Goal: Navigation & Orientation: Find specific page/section

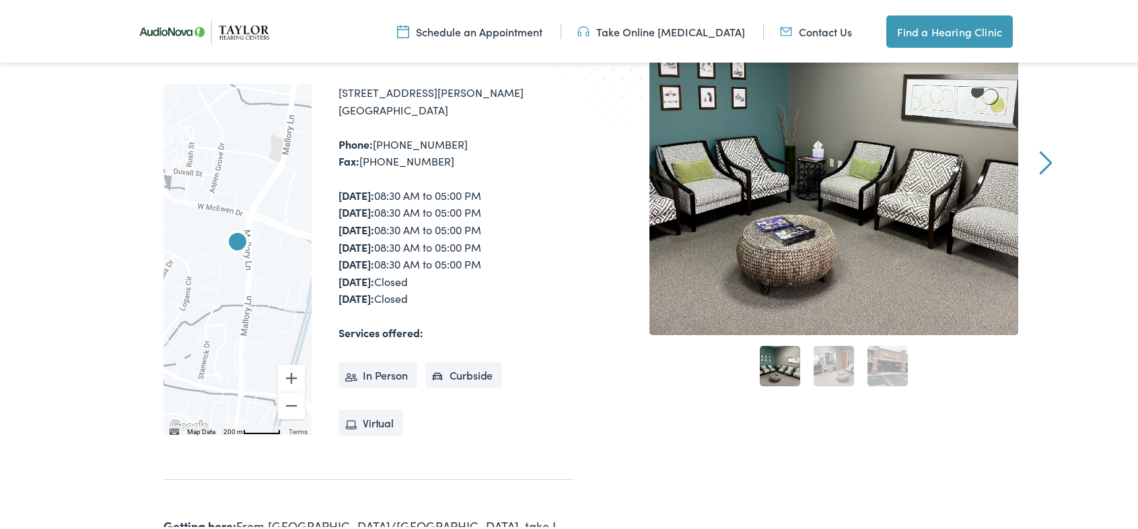
scroll to position [202, 0]
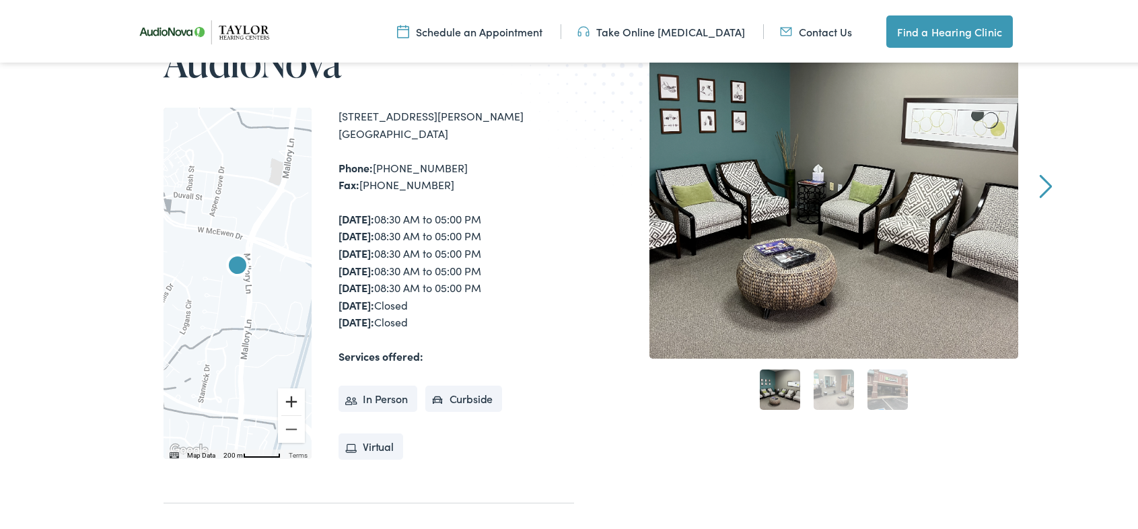
click at [287, 396] on button "Zoom in" at bounding box center [291, 399] width 27 height 27
drag, startPoint x: 318, startPoint y: 271, endPoint x: 380, endPoint y: 275, distance: 61.4
click at [380, 275] on div "← Move left → Move right ↑ Move up ↓ Move down + Zoom in - Zoom out Home Jump l…" at bounding box center [369, 281] width 411 height 351
click at [384, 285] on div "Monday: 08:30 AM to 05:00 PM Tuesday: 08:30 AM to 05:00 PM Wednesday: 08:30 AM …" at bounding box center [457, 269] width 236 height 120
click at [285, 400] on button "Zoom in" at bounding box center [291, 399] width 27 height 27
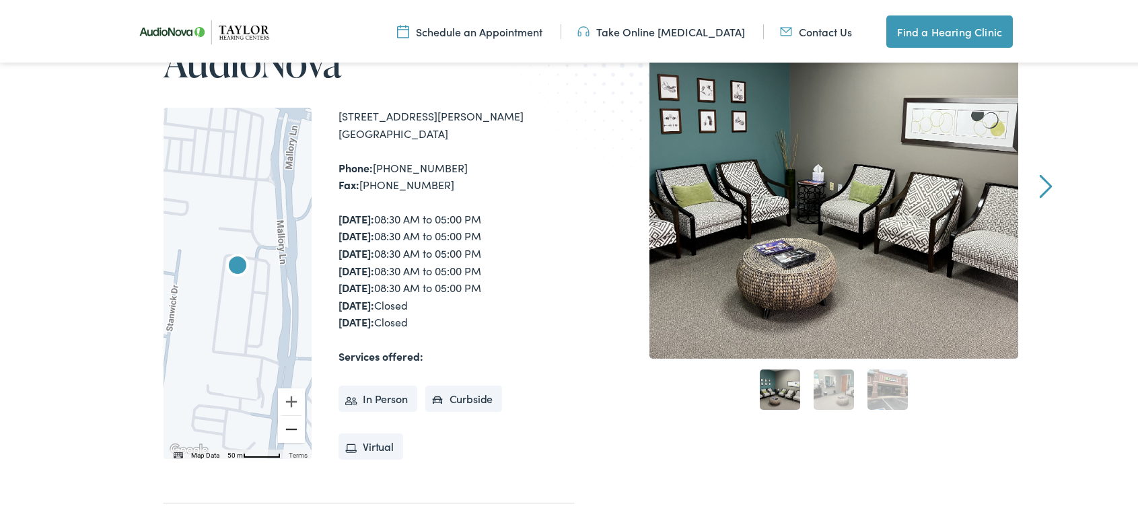
click at [282, 423] on button "Zoom out" at bounding box center [291, 427] width 27 height 27
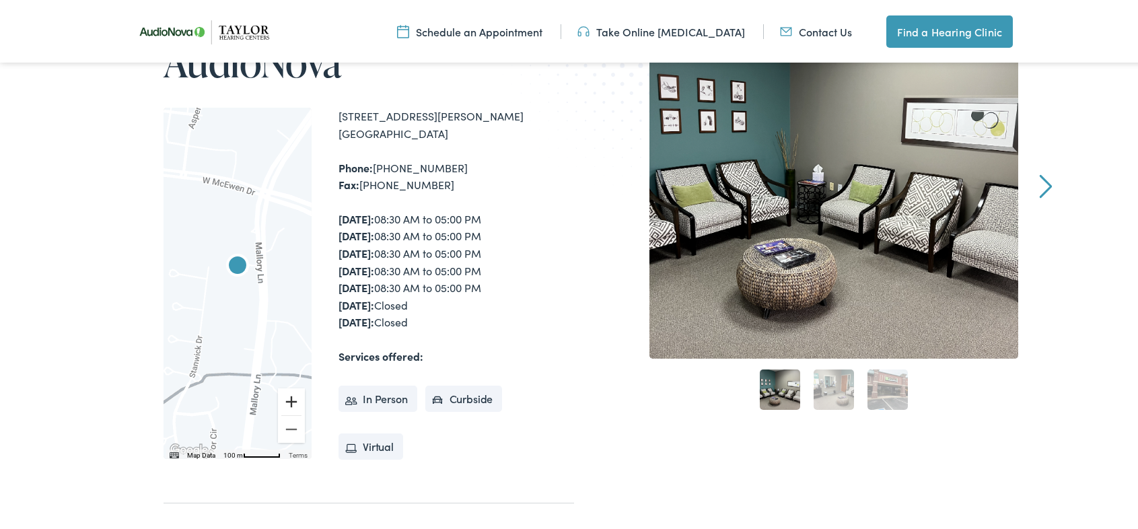
click at [283, 400] on button "Zoom in" at bounding box center [291, 399] width 27 height 27
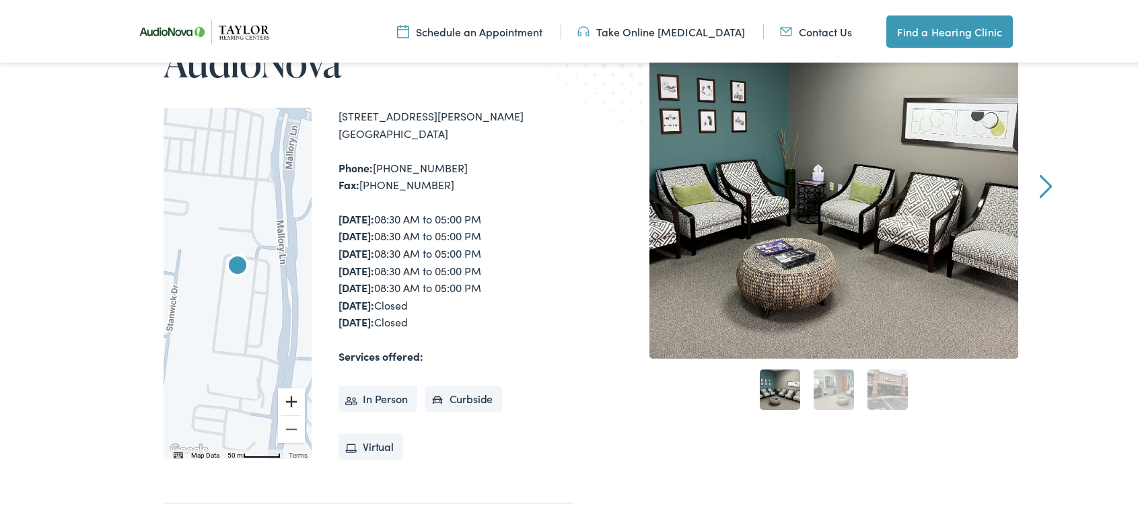
click at [289, 399] on button "Zoom in" at bounding box center [291, 399] width 27 height 27
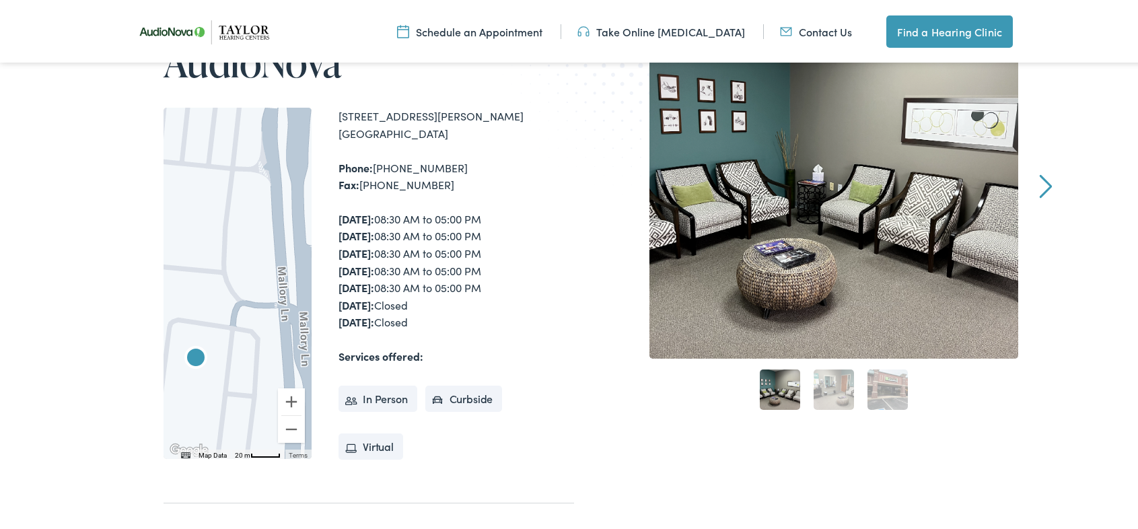
drag, startPoint x: 238, startPoint y: 195, endPoint x: 195, endPoint y: 287, distance: 102.1
click at [195, 287] on div at bounding box center [238, 281] width 148 height 351
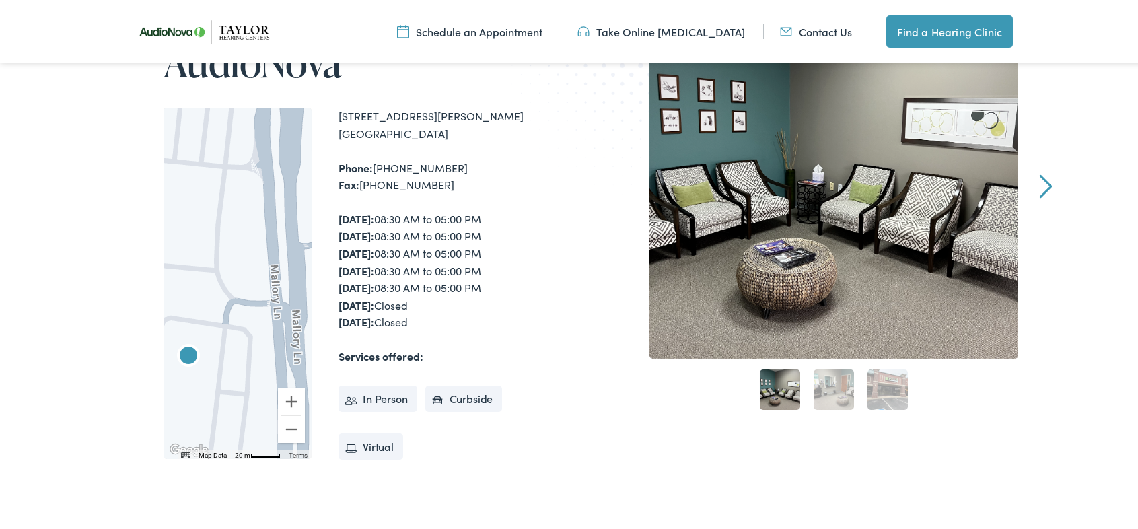
click at [188, 213] on div at bounding box center [238, 281] width 148 height 351
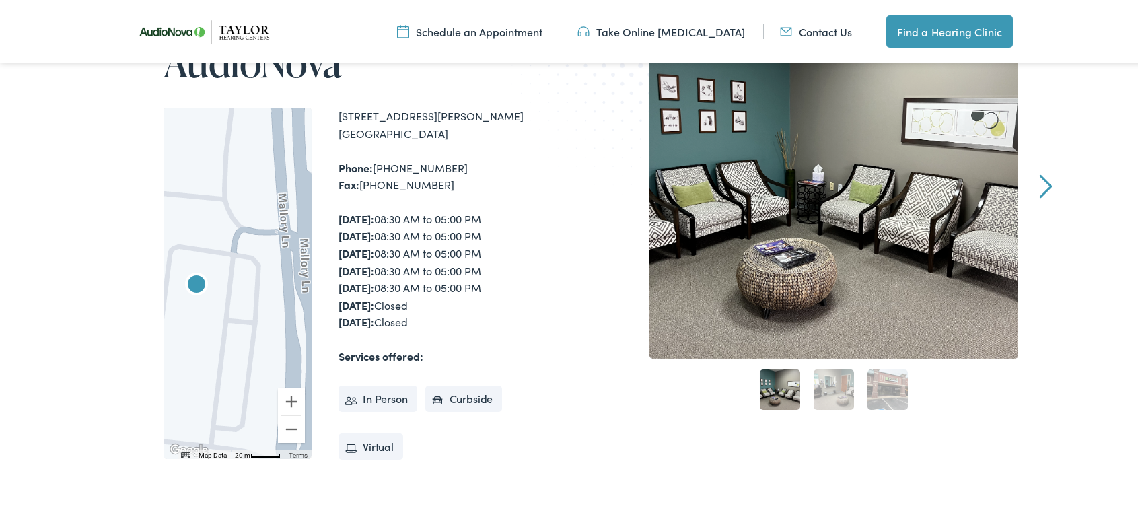
drag, startPoint x: 216, startPoint y: 291, endPoint x: 225, endPoint y: 211, distance: 81.2
click at [225, 211] on div at bounding box center [238, 281] width 148 height 351
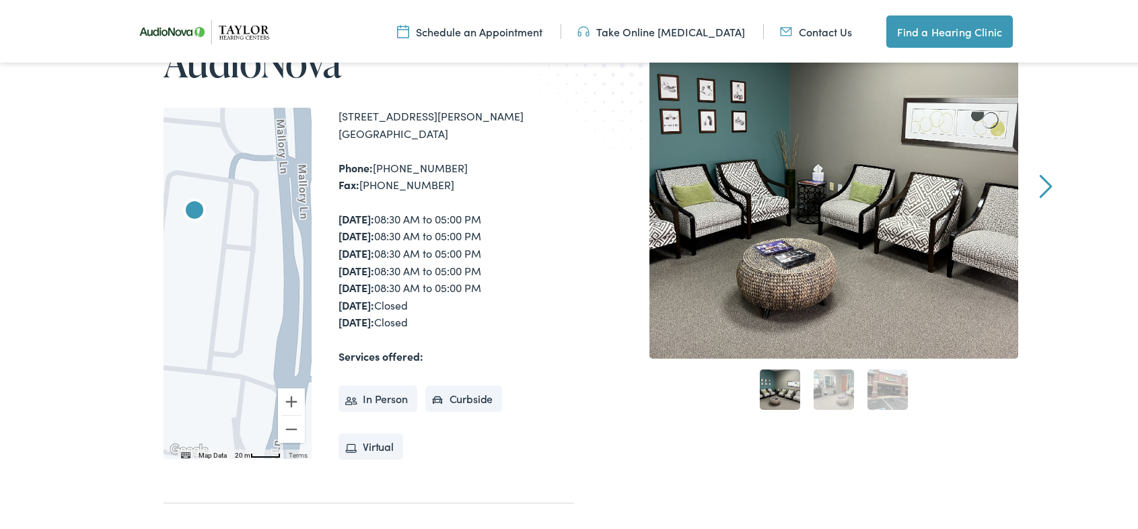
drag, startPoint x: 253, startPoint y: 320, endPoint x: 251, endPoint y: 250, distance: 70.0
click at [251, 250] on div at bounding box center [238, 281] width 148 height 351
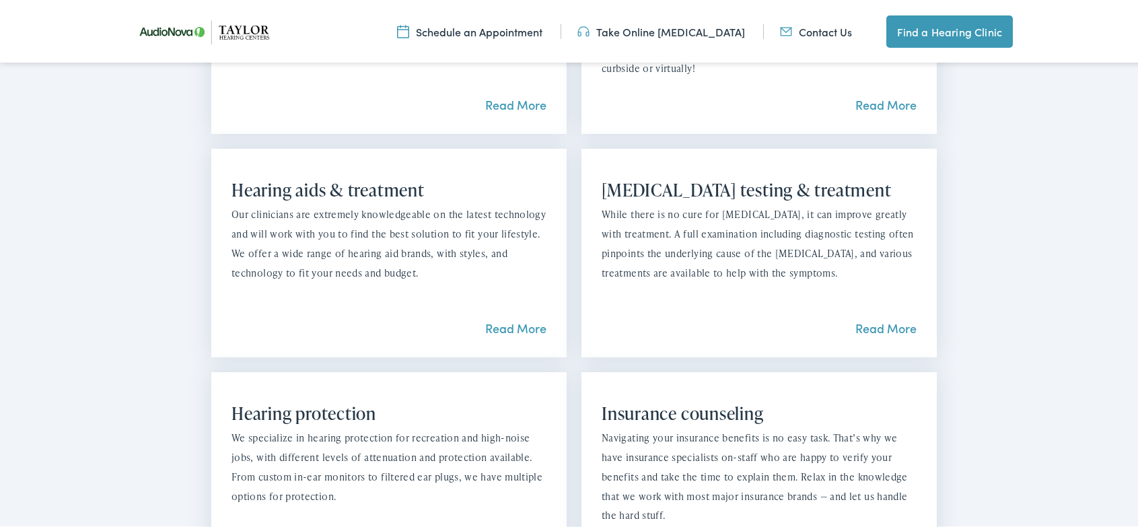
scroll to position [1279, 0]
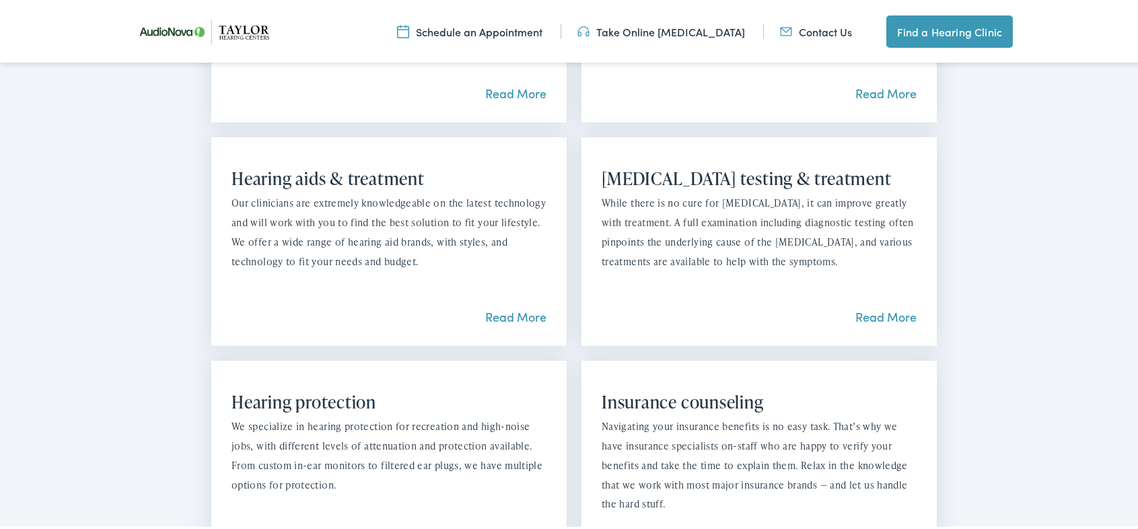
click at [501, 306] on link "Read More" at bounding box center [515, 314] width 61 height 17
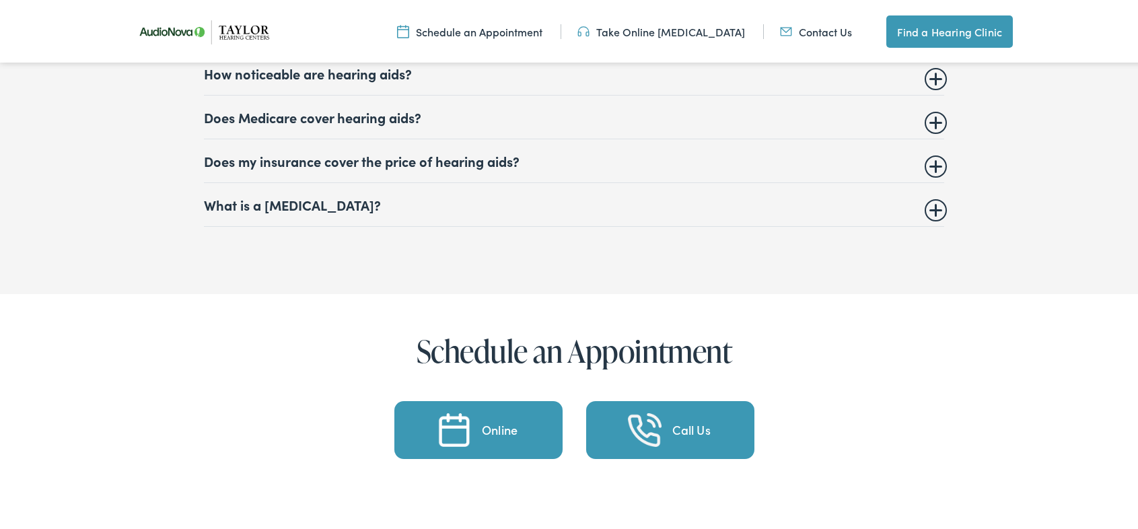
scroll to position [5990, 0]
